Goal: Information Seeking & Learning: Learn about a topic

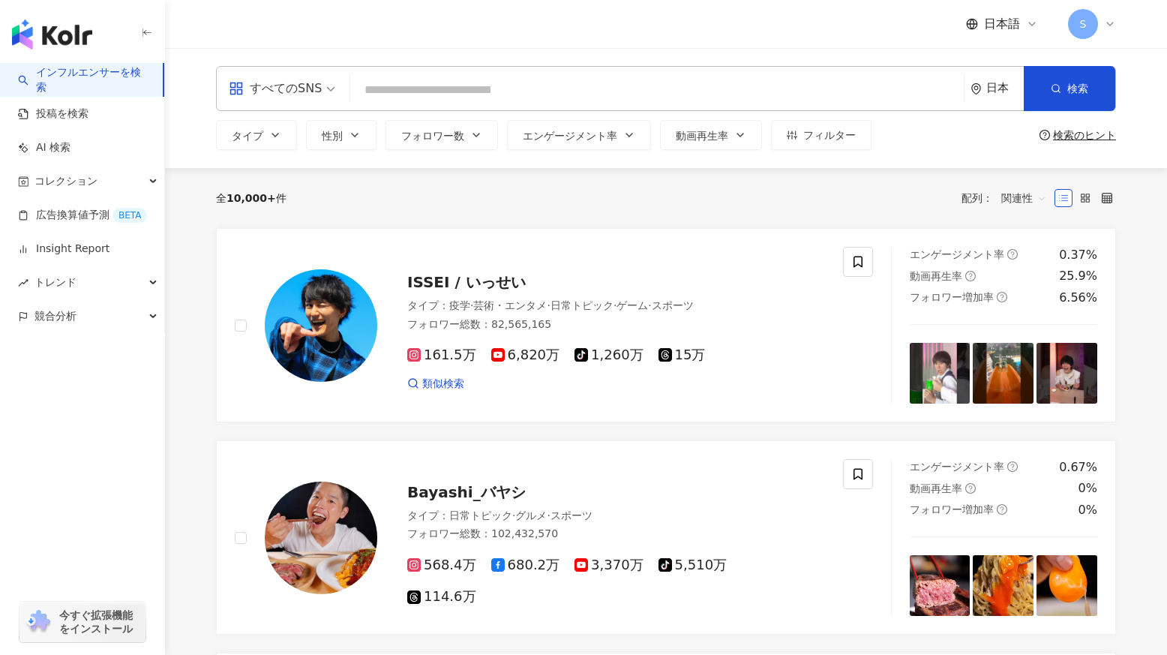
click at [416, 85] on input "search" at bounding box center [656, 90] width 601 height 28
click at [290, 130] on button "タイプ" at bounding box center [256, 135] width 81 height 30
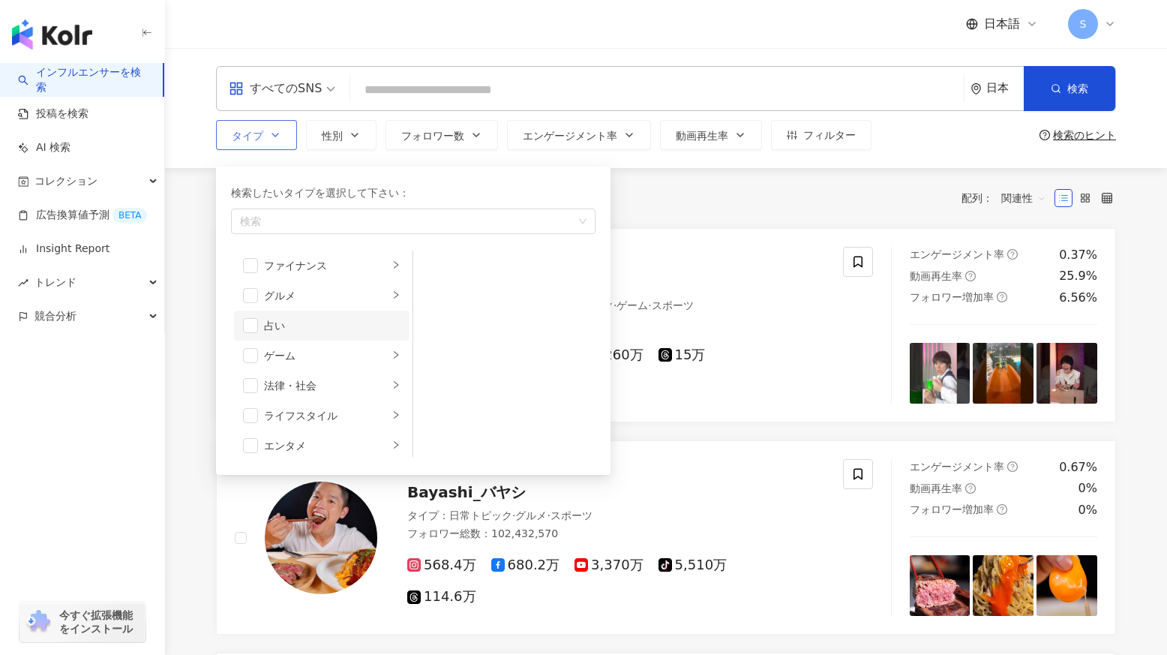
scroll to position [193, 0]
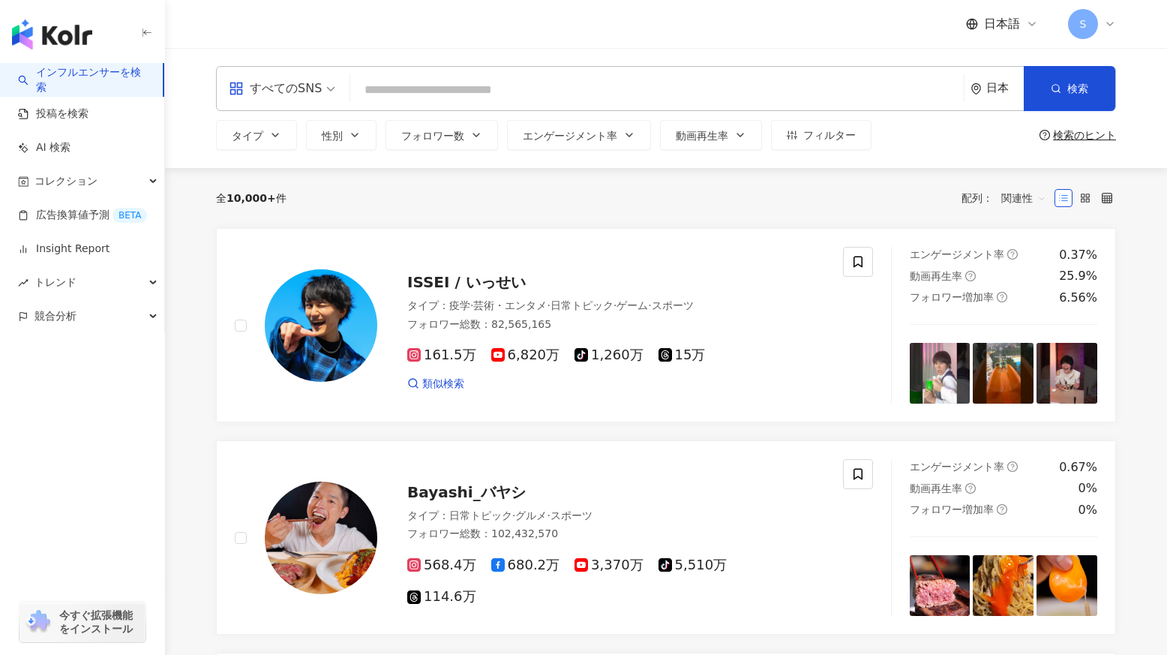
click at [356, 89] on input "search" at bounding box center [656, 90] width 601 height 28
click at [430, 88] on input "search" at bounding box center [656, 90] width 601 height 28
click at [63, 155] on link "AI 検索" at bounding box center [44, 147] width 52 height 15
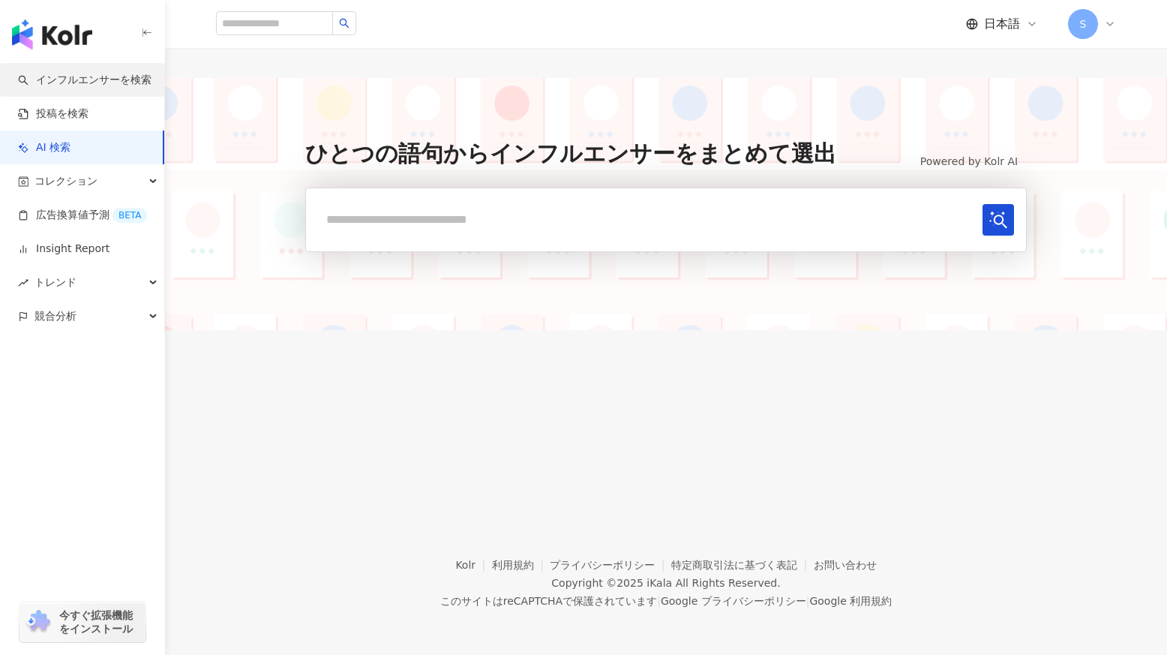
click at [106, 77] on link "インフルエンサーを検索" at bounding box center [84, 80] width 133 height 15
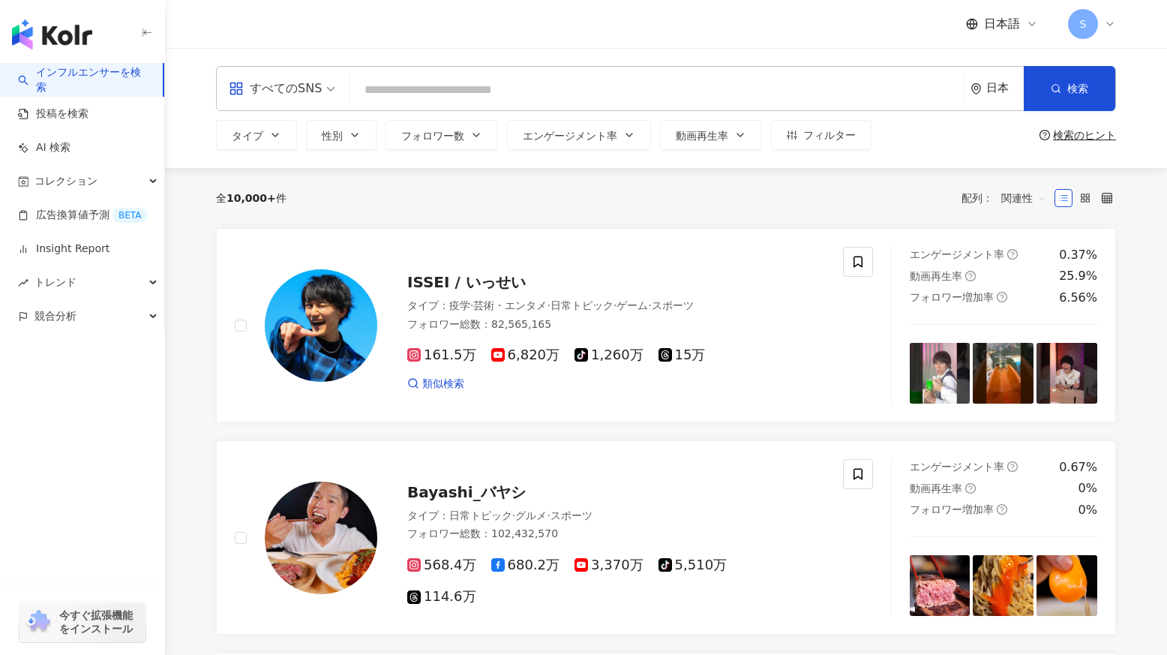
click at [324, 98] on span "すべてのSNS" at bounding box center [282, 88] width 106 height 24
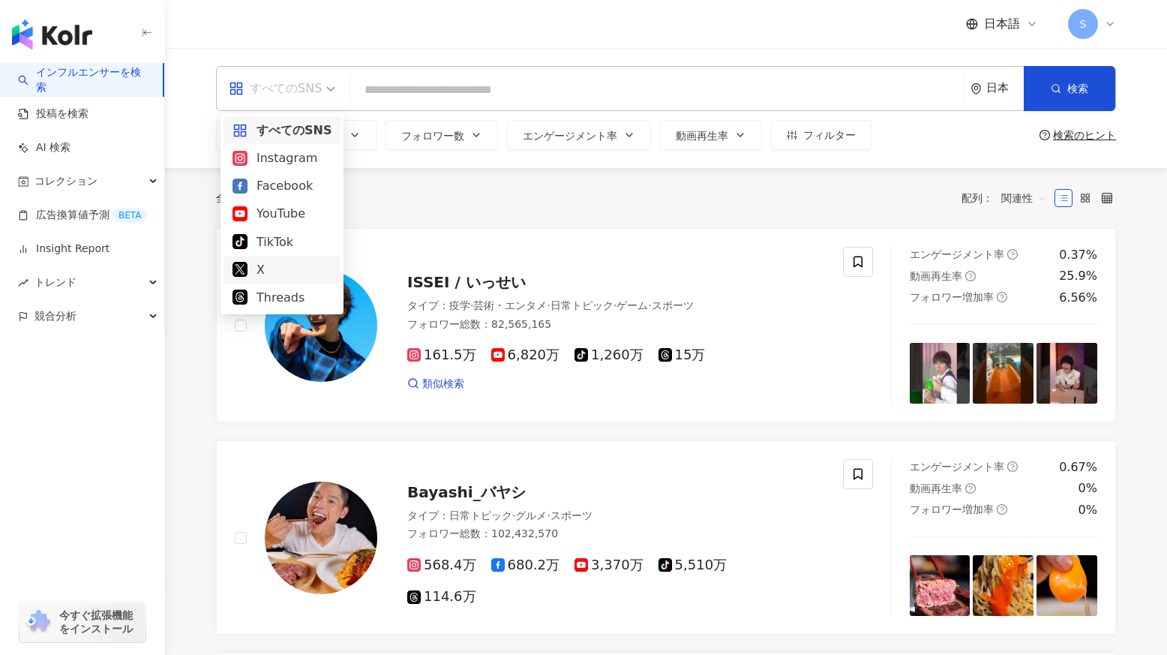
click at [255, 267] on div "X" at bounding box center [281, 269] width 99 height 19
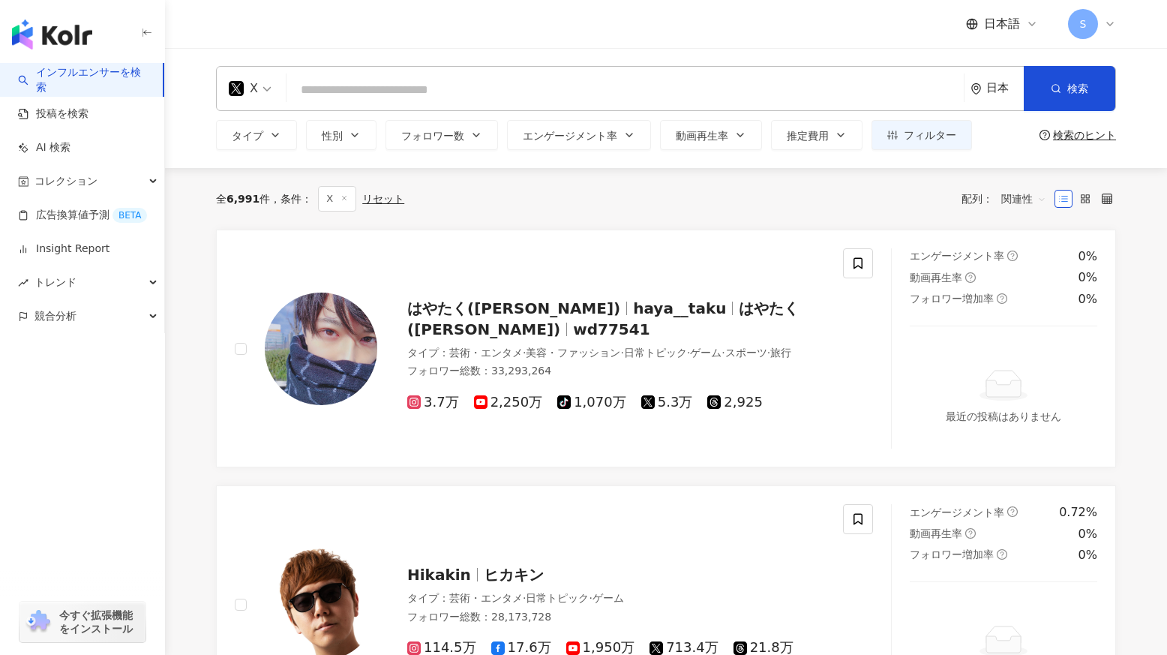
click at [463, 95] on input "search" at bounding box center [624, 90] width 665 height 28
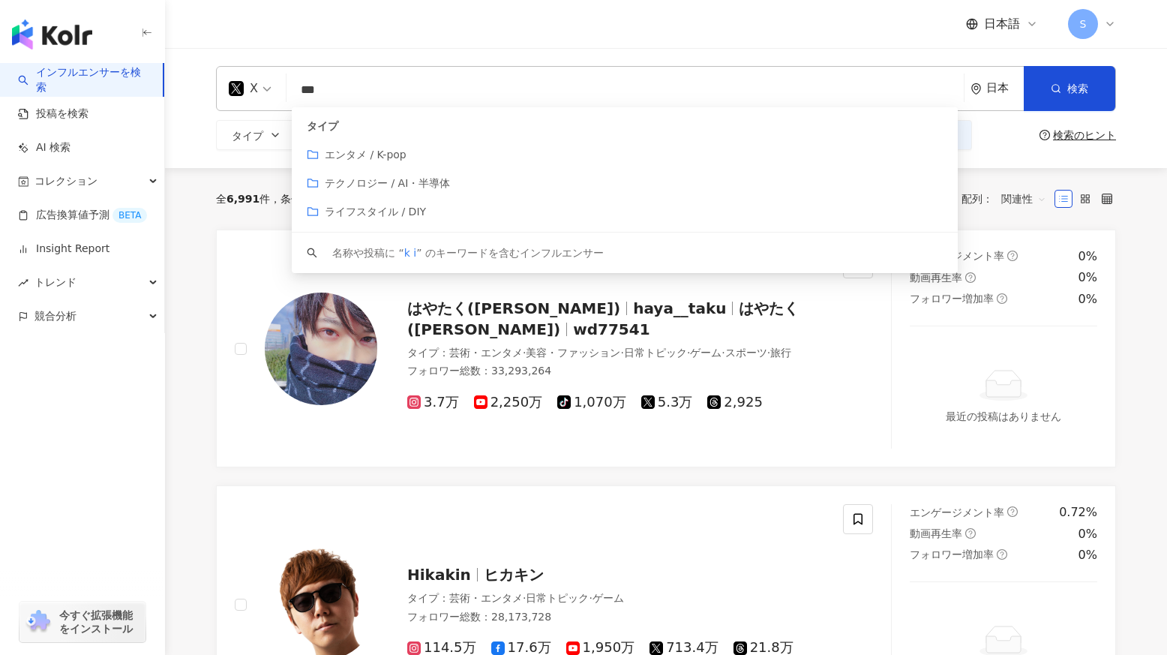
type input "*"
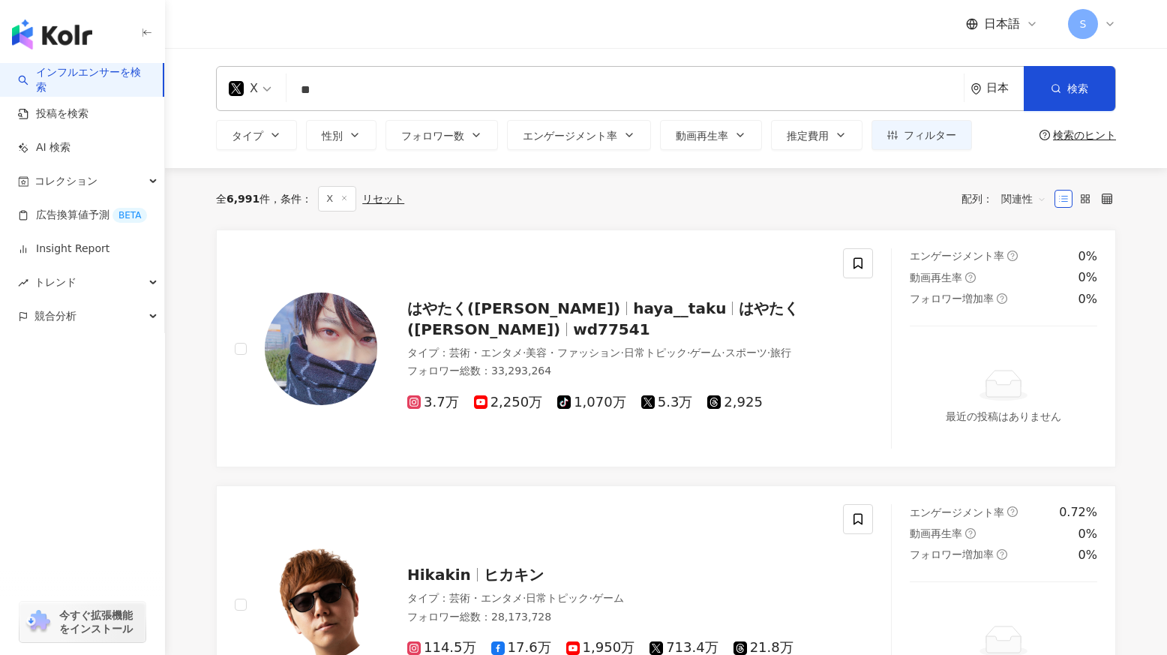
type input "*"
click at [897, 127] on button "フィルター" at bounding box center [921, 135] width 100 height 30
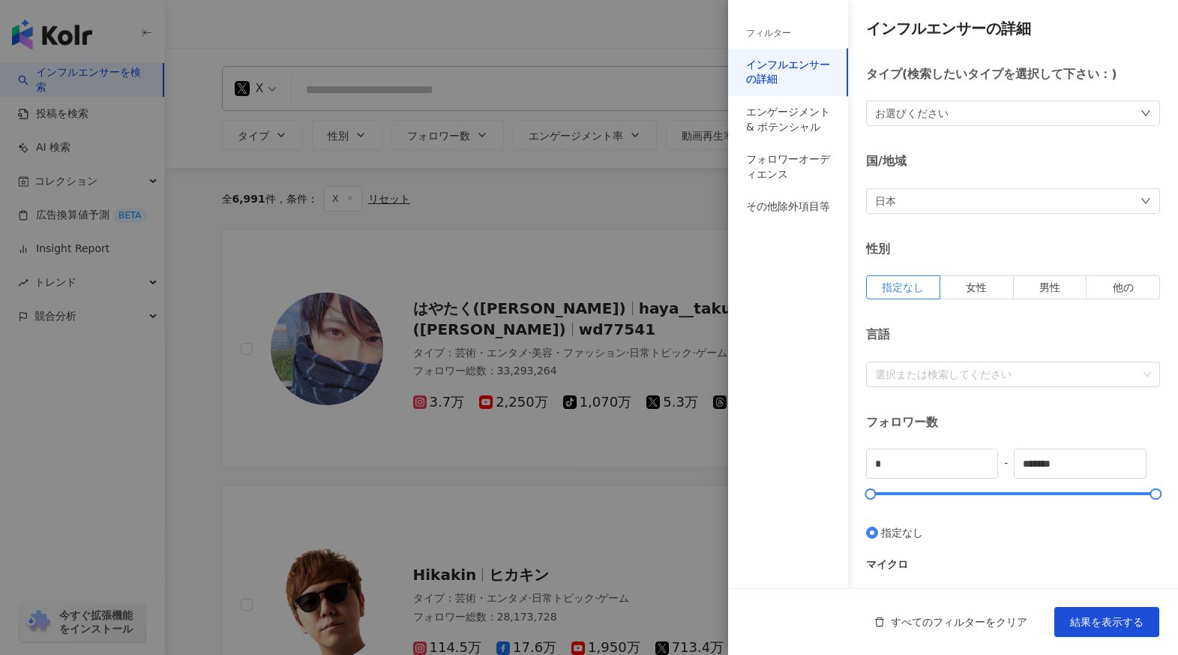
click at [907, 119] on div "お選びください" at bounding box center [911, 113] width 73 height 16
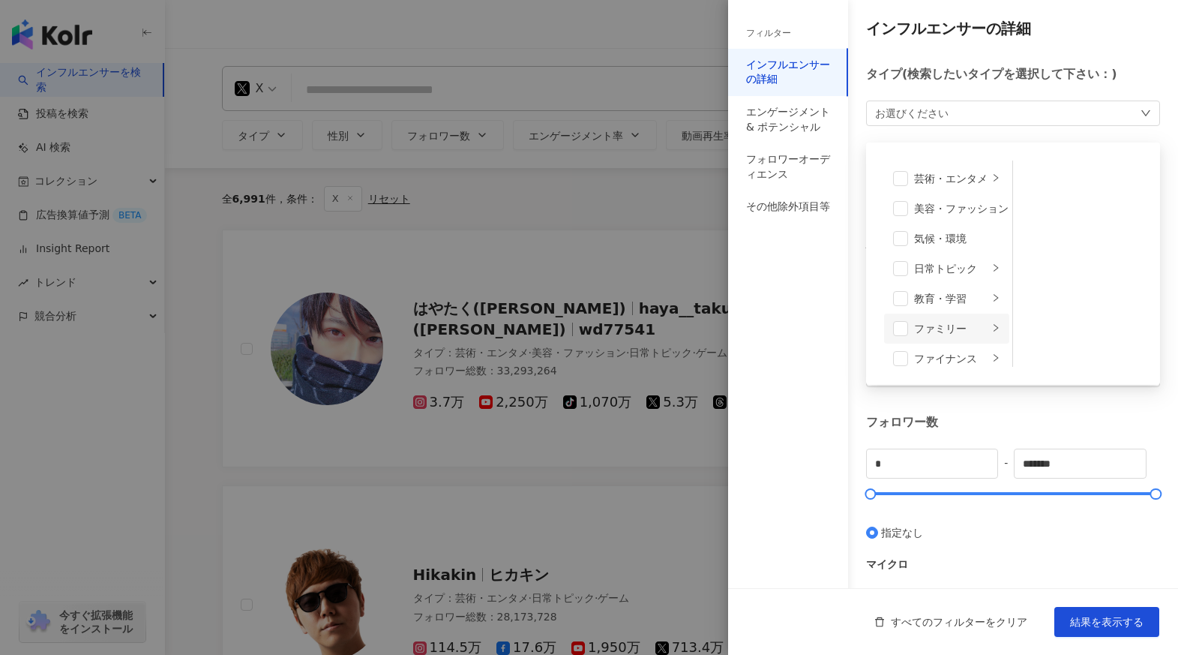
scroll to position [19, 0]
click at [991, 281] on icon "right" at bounding box center [995, 278] width 9 height 9
click at [953, 331] on div "ファミリー" at bounding box center [951, 328] width 74 height 16
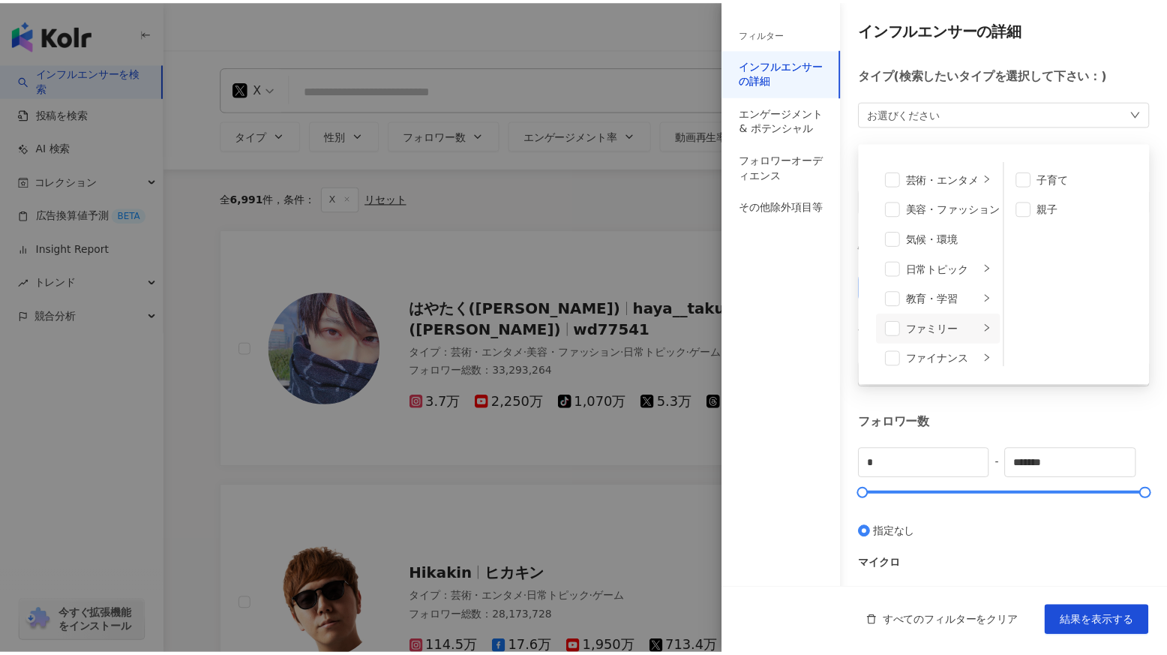
scroll to position [19, 0]
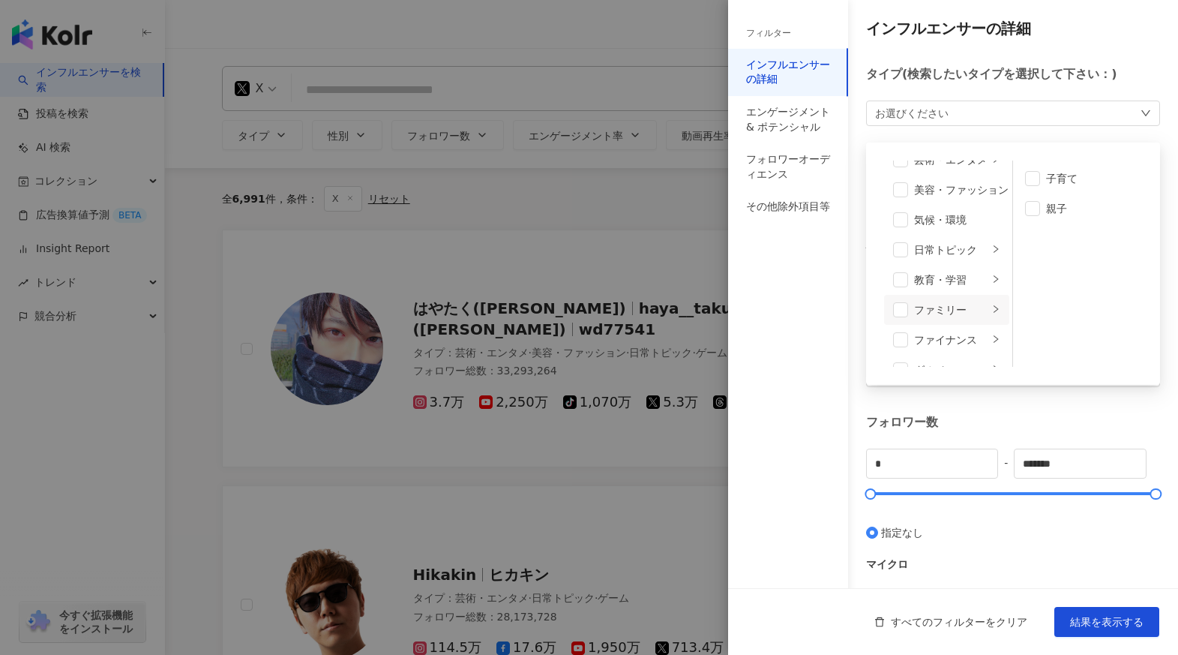
click at [953, 333] on div "ファイナンス" at bounding box center [951, 339] width 74 height 16
click at [902, 341] on span at bounding box center [900, 339] width 15 height 15
click at [1022, 413] on div "インフルエンサーの詳細 タイプ ( 検索したいタイプを選択して下さい： ) ファイナンス 芸術・エンタメ 美容・ファッション 気候・環境 日常トピック 教育・…" at bounding box center [953, 533] width 450 height 1067
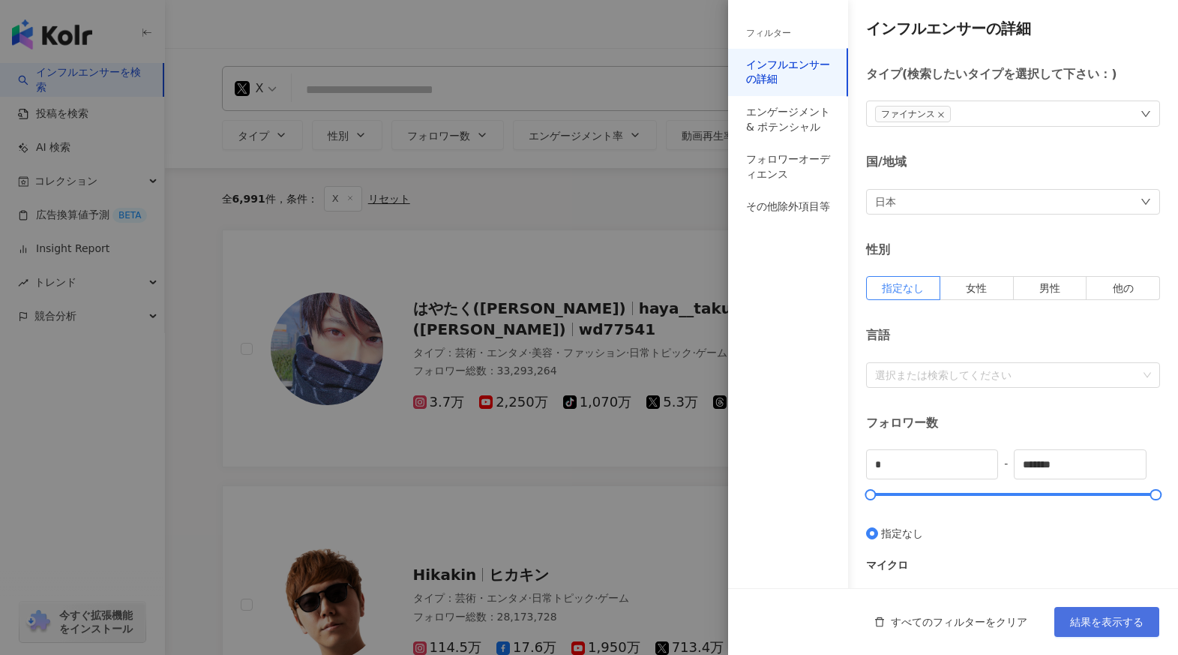
click at [1141, 623] on span "結果を表示する" at bounding box center [1106, 622] width 73 height 12
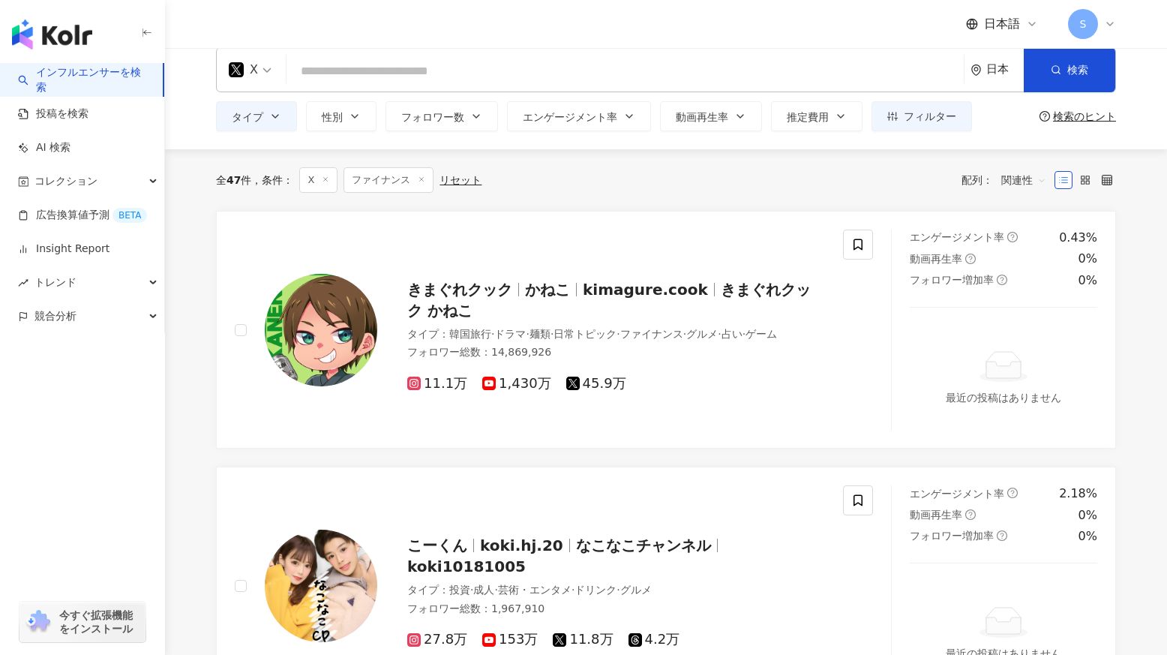
scroll to position [10, 0]
